Goal: Task Accomplishment & Management: Use online tool/utility

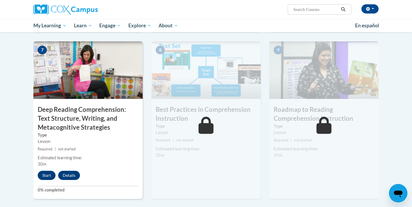
scroll to position [425, 0]
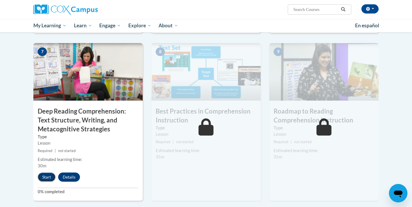
click at [46, 176] on button "Start" at bounding box center [47, 177] width 18 height 9
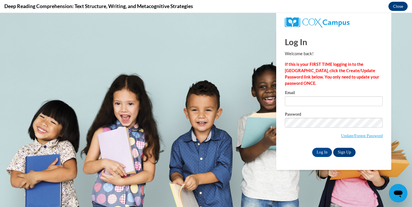
scroll to position [0, 0]
type input "annistondunson@yahoo.com"
click at [320, 152] on input "Log In" at bounding box center [322, 152] width 20 height 9
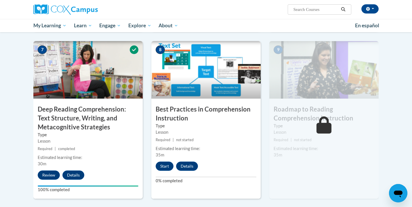
scroll to position [425, 0]
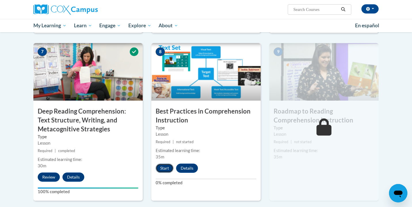
click at [166, 169] on button "Start" at bounding box center [165, 168] width 18 height 9
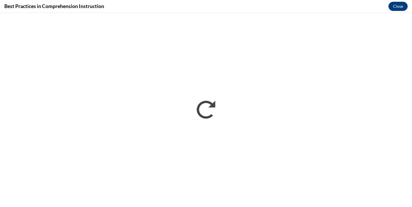
scroll to position [0, 0]
